Goal: Transaction & Acquisition: Purchase product/service

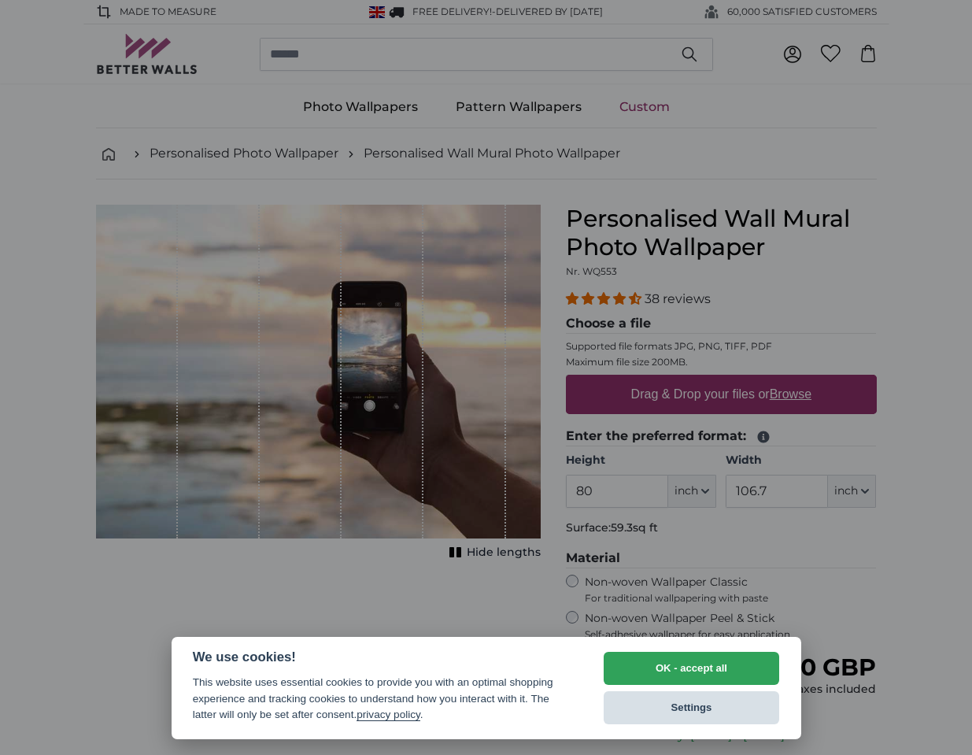
click at [725, 707] on button "Settings" at bounding box center [692, 707] width 176 height 33
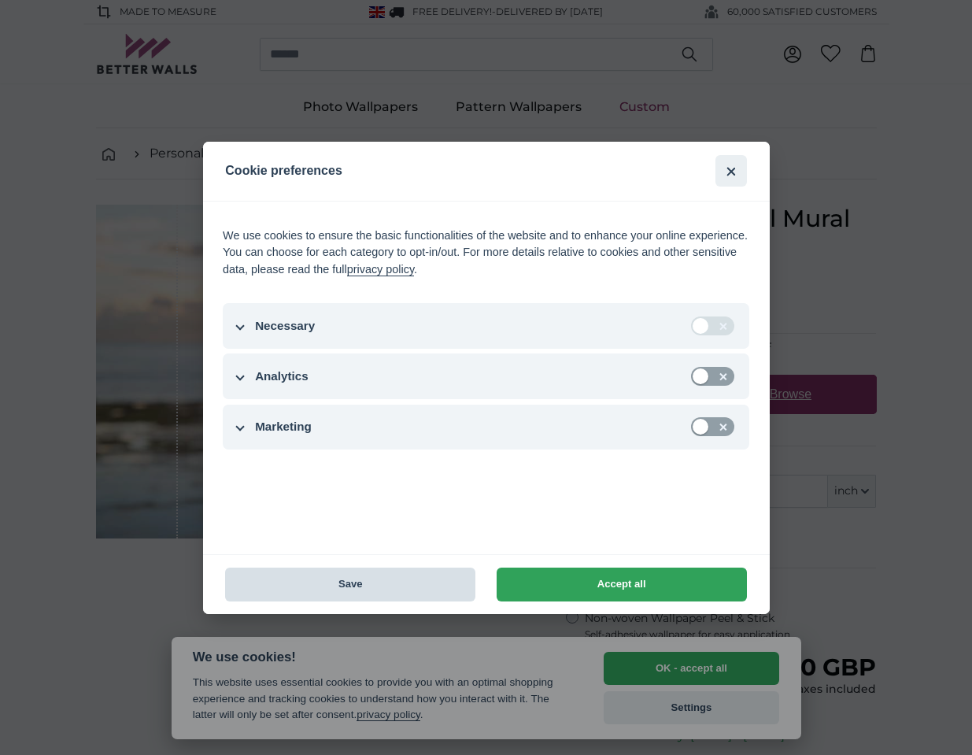
click at [349, 589] on button "Save" at bounding box center [350, 584] width 250 height 34
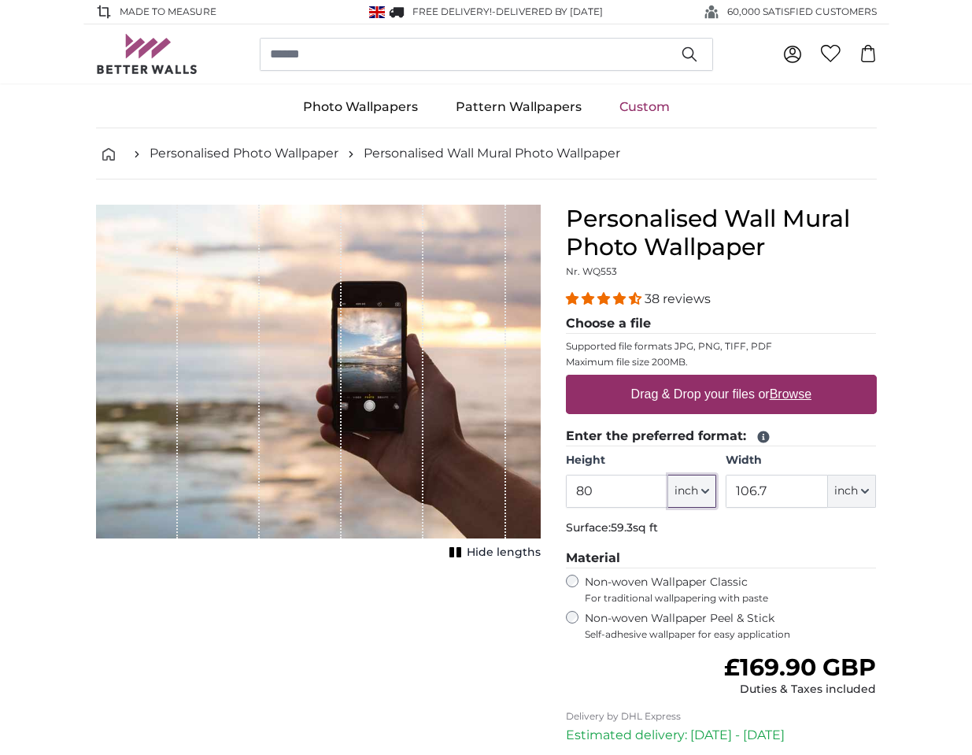
click at [708, 493] on icon "button" at bounding box center [705, 491] width 8 height 8
click at [697, 537] on link "Centimeter (cm)" at bounding box center [691, 533] width 138 height 28
type input "203.2"
type input "271.1"
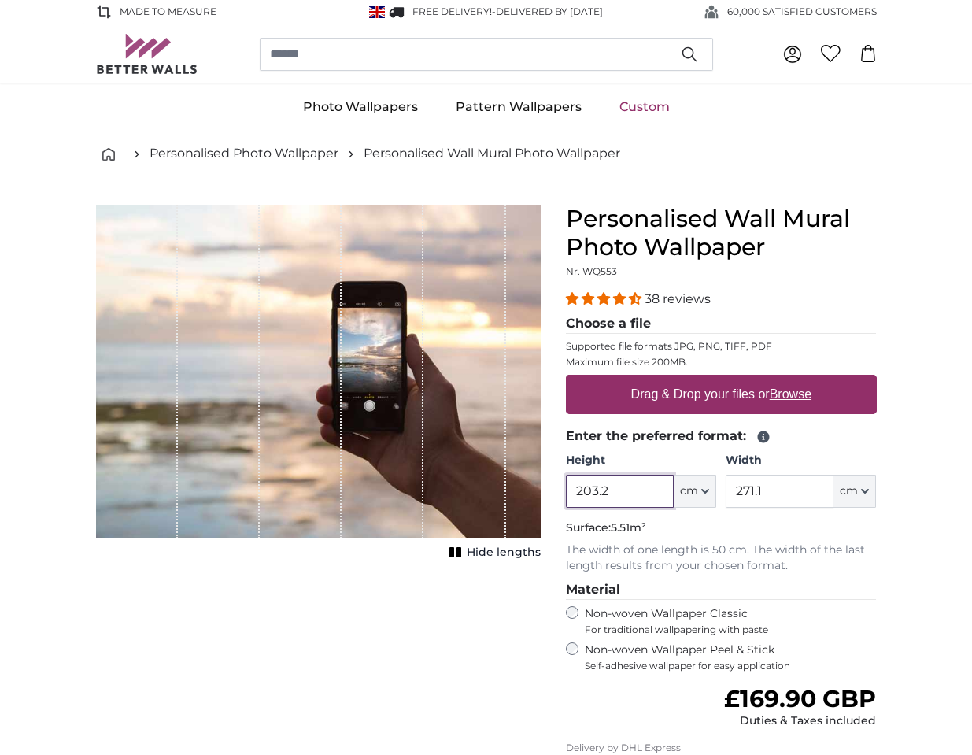
drag, startPoint x: 614, startPoint y: 491, endPoint x: 537, endPoint y: 482, distance: 77.7
click at [566, 482] on input "203.2" at bounding box center [620, 491] width 108 height 33
type input "242"
drag, startPoint x: 775, startPoint y: 492, endPoint x: 727, endPoint y: 488, distance: 48.2
click at [727, 488] on input "271.1" at bounding box center [780, 491] width 108 height 33
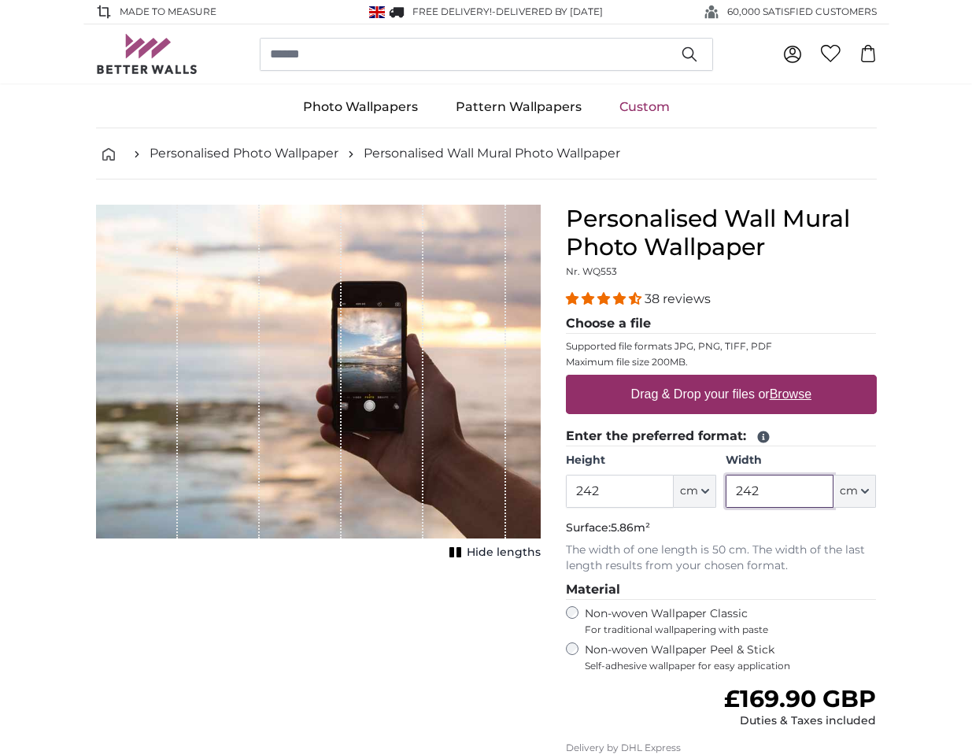
type input "242"
click at [788, 569] on p "The width of one length is 50 cm. The width of the last length results from you…" at bounding box center [721, 557] width 311 height 31
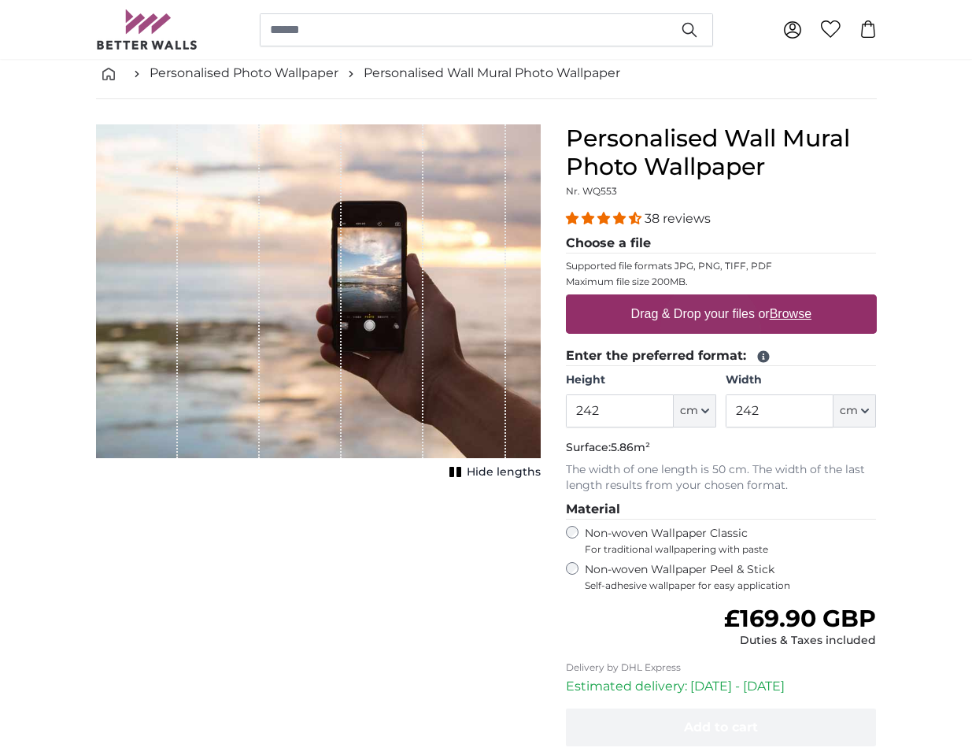
scroll to position [96, 0]
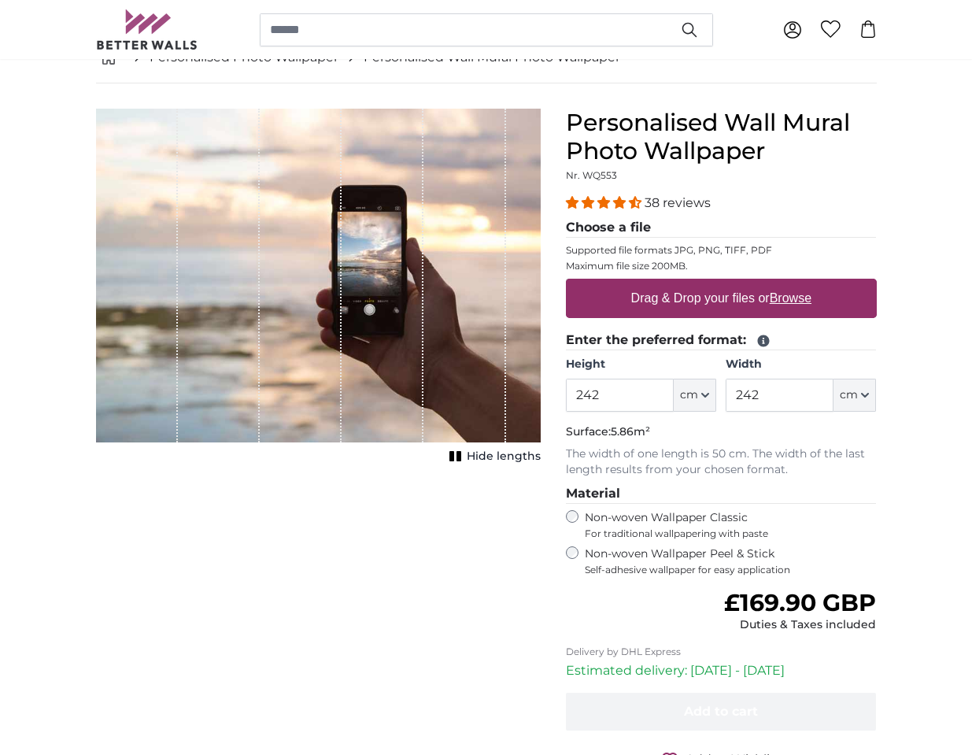
click at [744, 296] on label "Drag & Drop your files or Browse" at bounding box center [720, 298] width 193 height 31
click at [744, 283] on input "Drag & Drop your files or Browse" at bounding box center [721, 281] width 311 height 5
type input "**********"
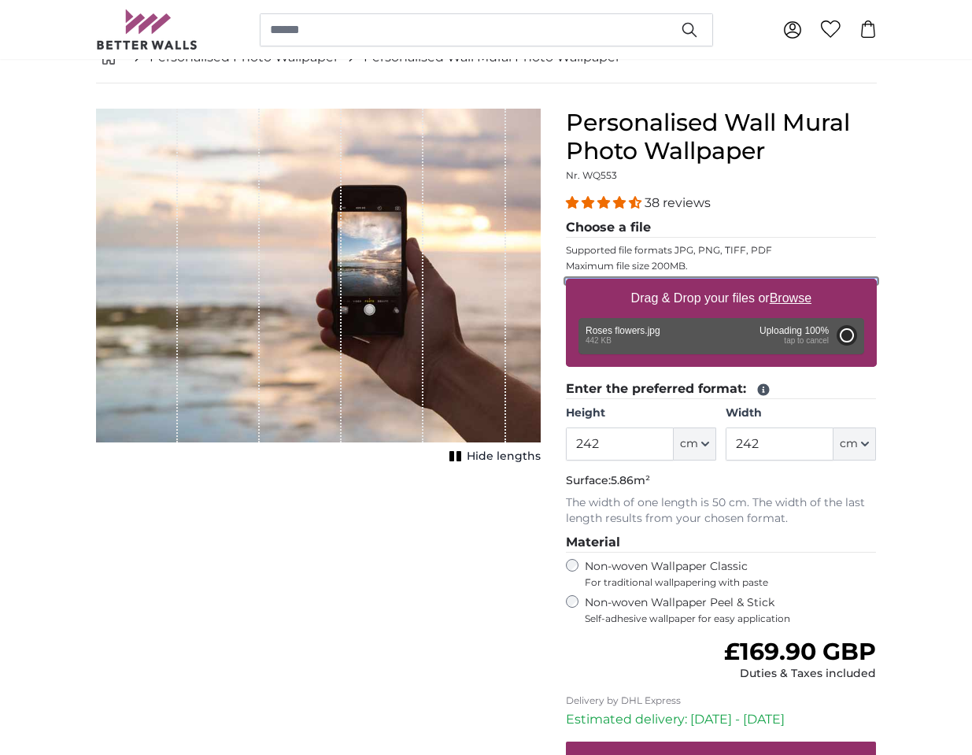
type input "163"
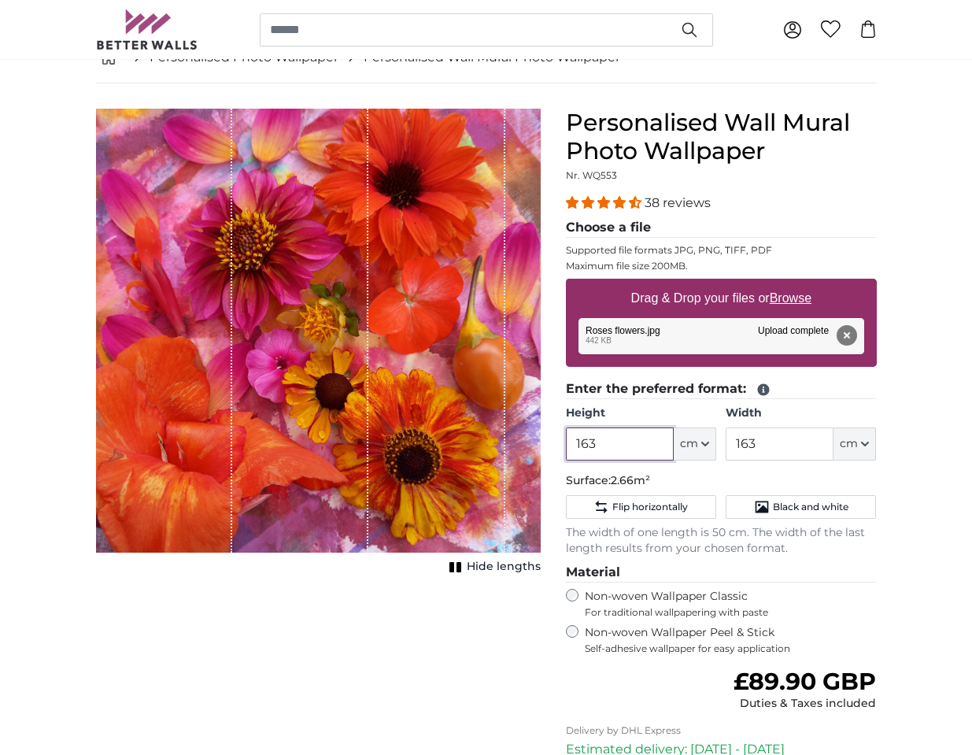
drag, startPoint x: 608, startPoint y: 447, endPoint x: 535, endPoint y: 443, distance: 73.3
click at [566, 443] on input "163" at bounding box center [620, 443] width 108 height 33
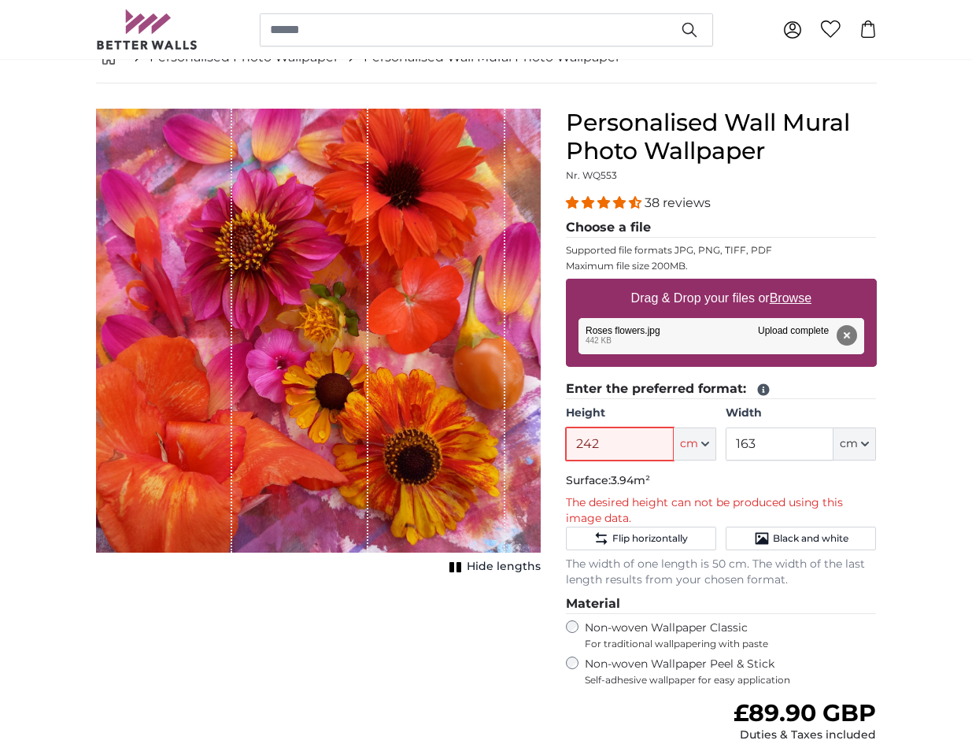
type input "242"
click at [767, 441] on input "163" at bounding box center [780, 443] width 108 height 33
drag, startPoint x: 757, startPoint y: 442, endPoint x: 716, endPoint y: 451, distance: 41.8
click at [726, 451] on input "163" at bounding box center [780, 443] width 108 height 33
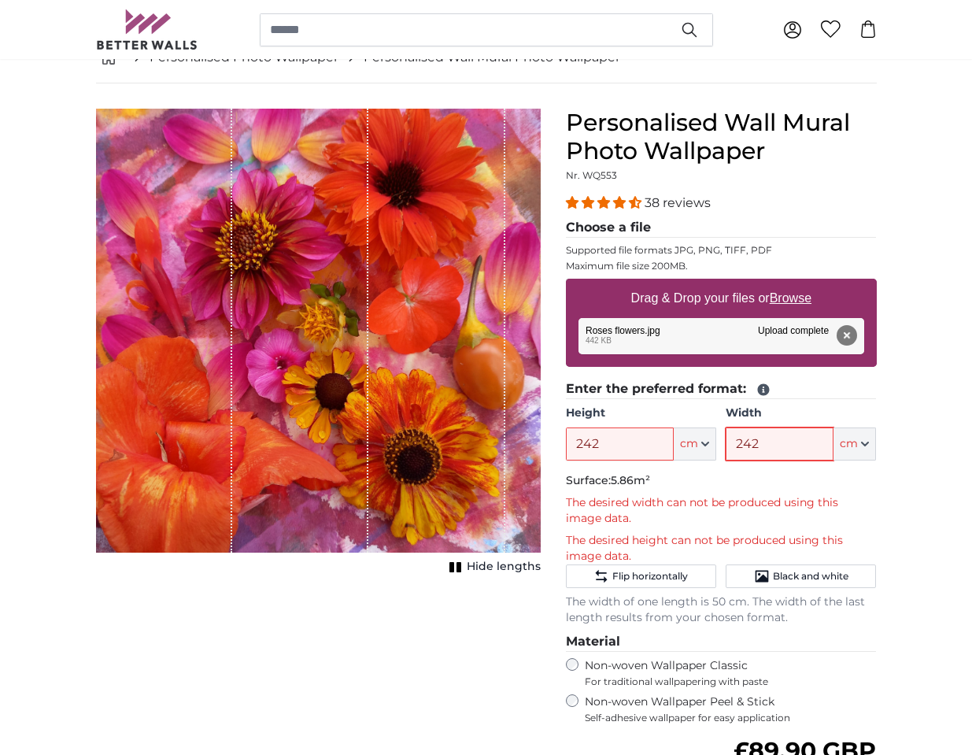
type input "242"
